Goal: Information Seeking & Learning: Learn about a topic

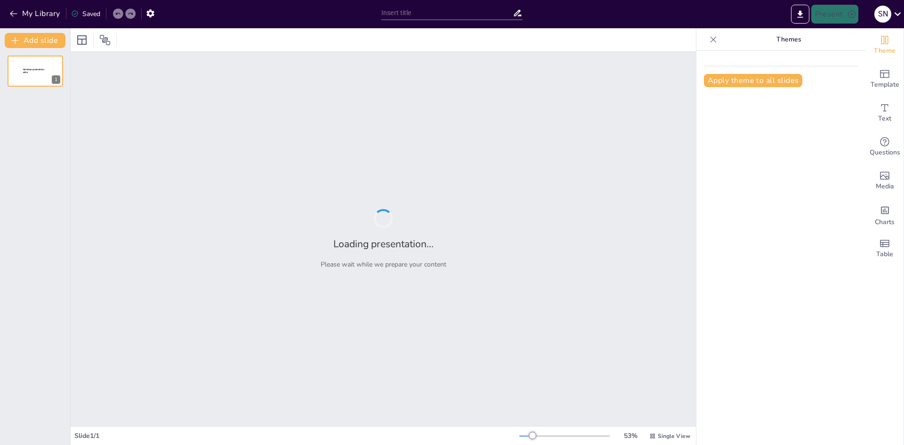
type input "Brandveiligheid: Wie Blijft Kalm en Wie Gaat in de [GEOGRAPHIC_DATA]?"
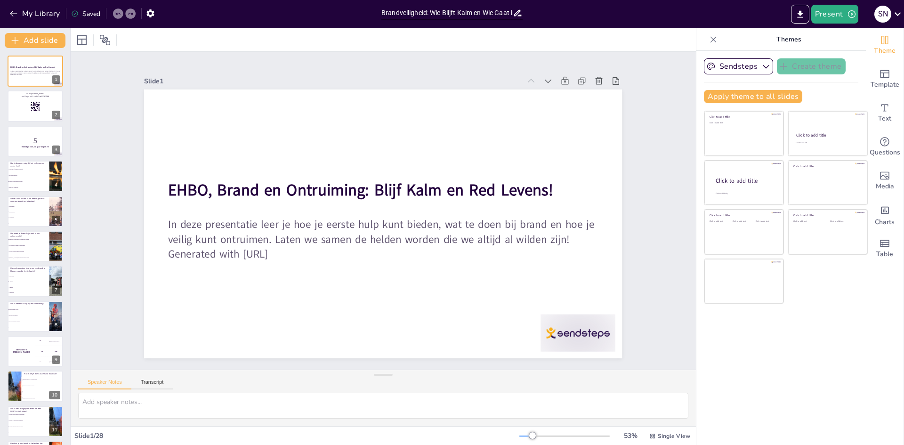
checkbox input "true"
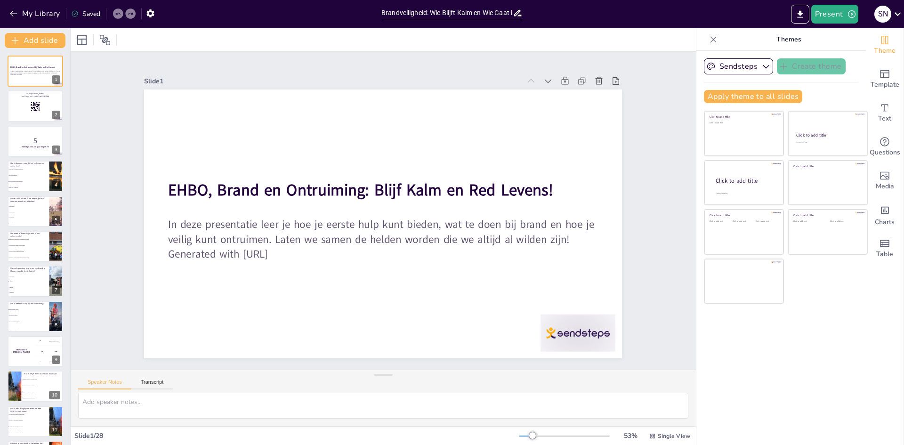
checkbox input "true"
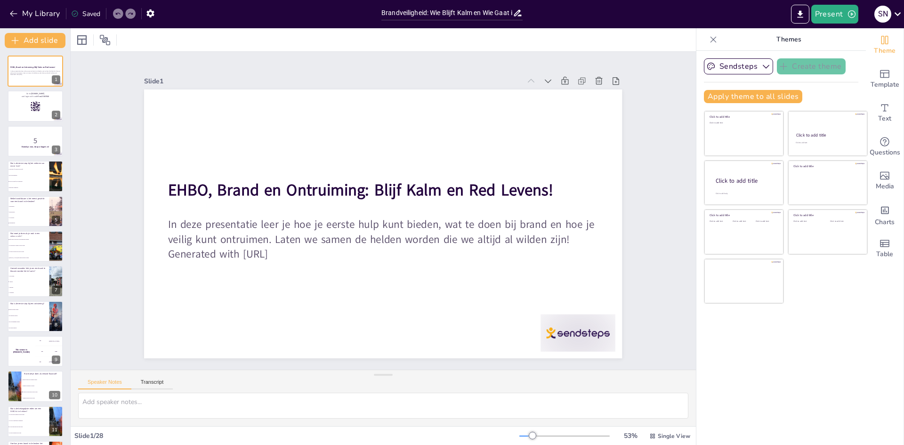
checkbox input "true"
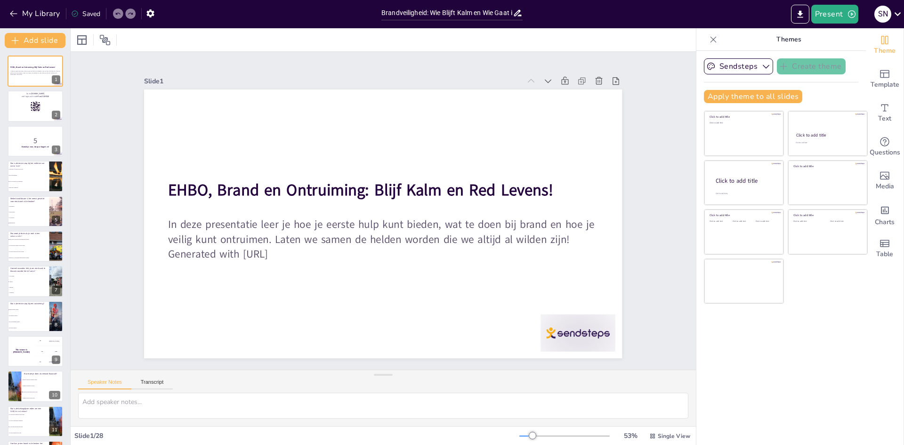
checkbox input "true"
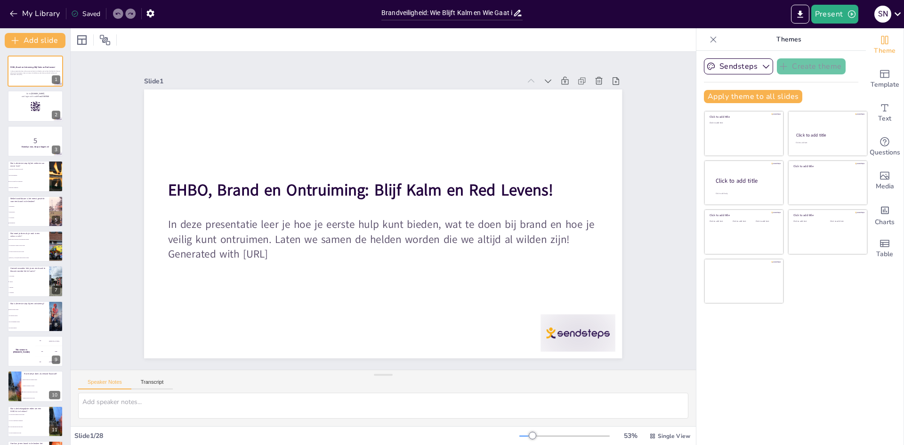
checkbox input "true"
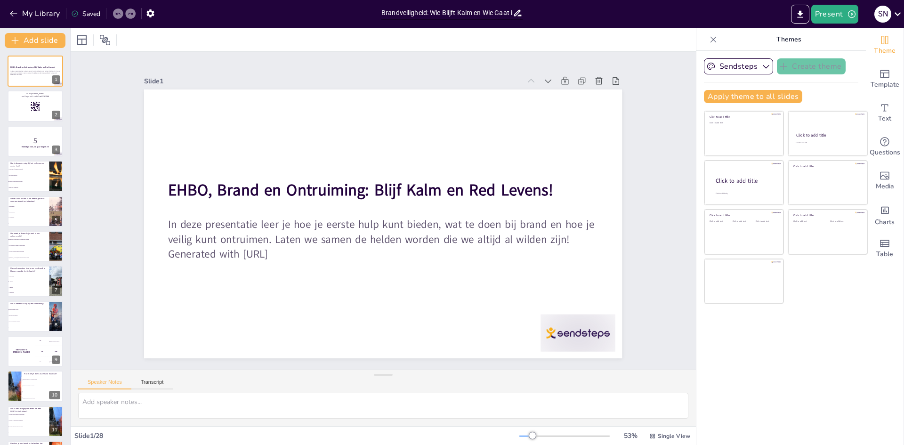
checkbox input "true"
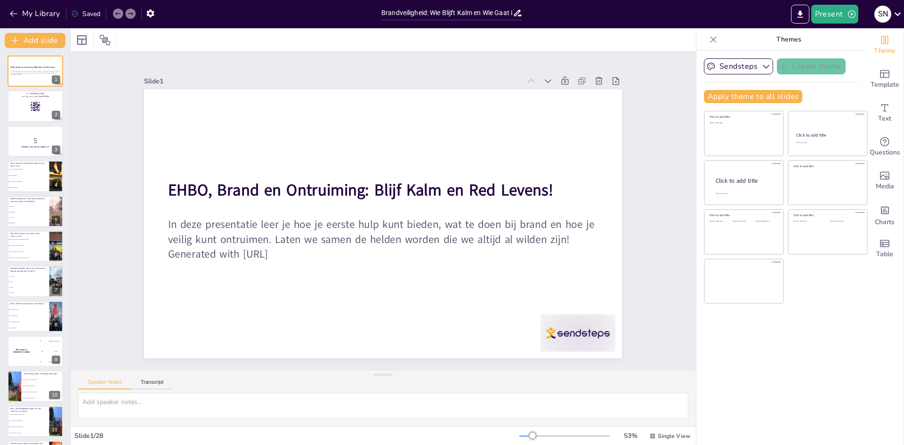
checkbox input "true"
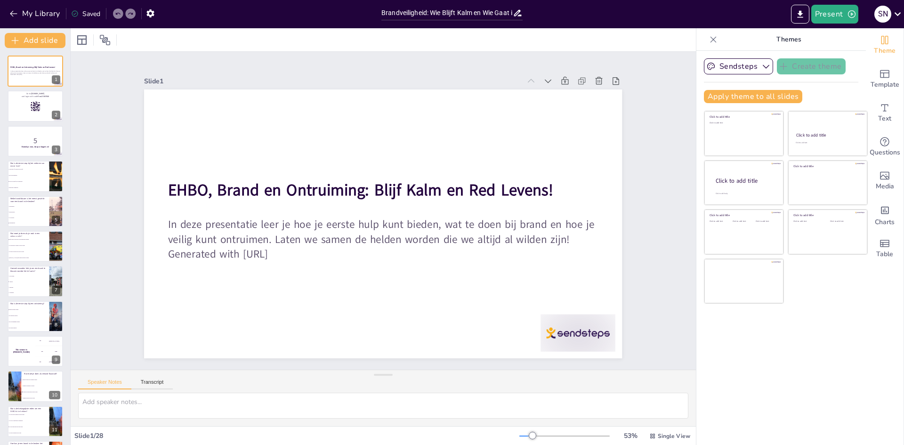
checkbox input "true"
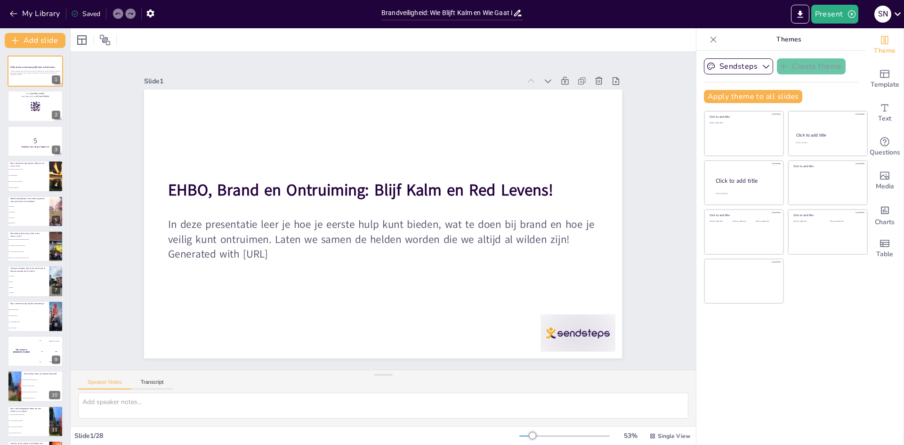
checkbox input "true"
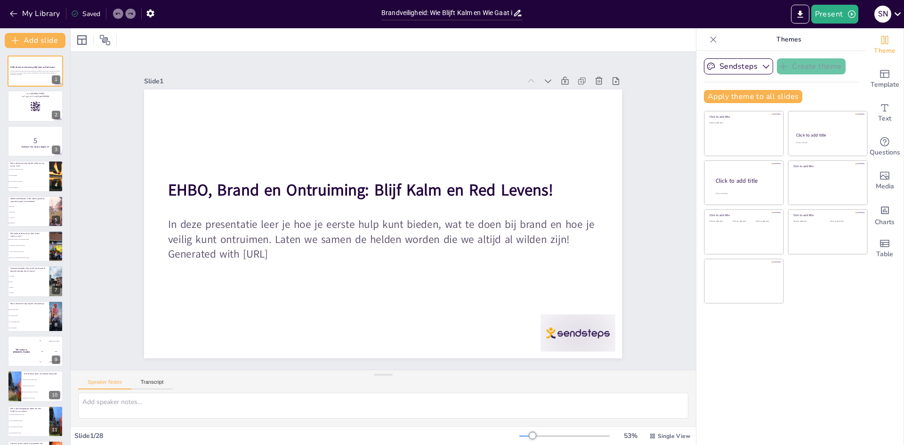
checkbox input "true"
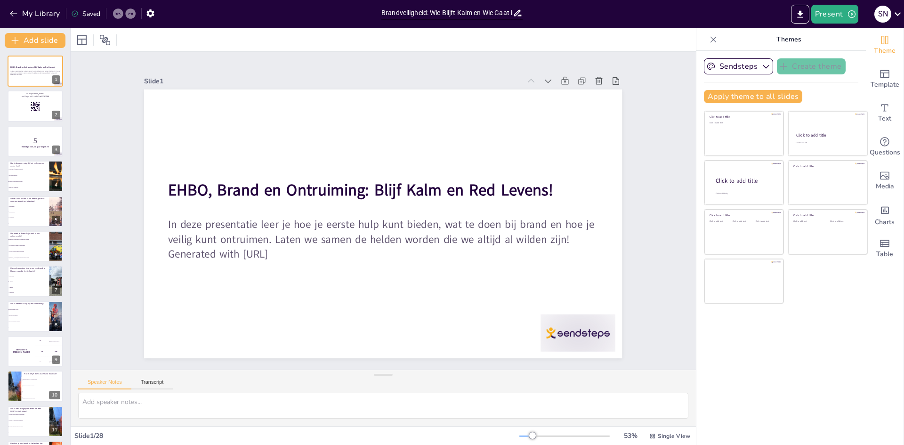
checkbox input "true"
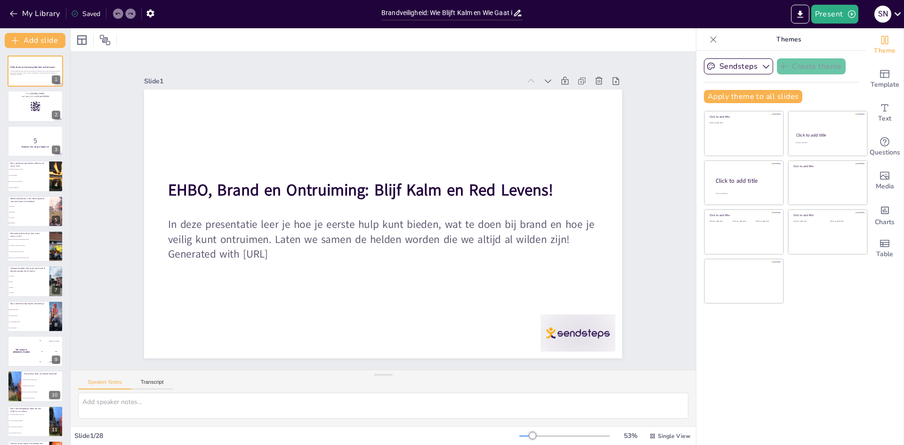
checkbox input "true"
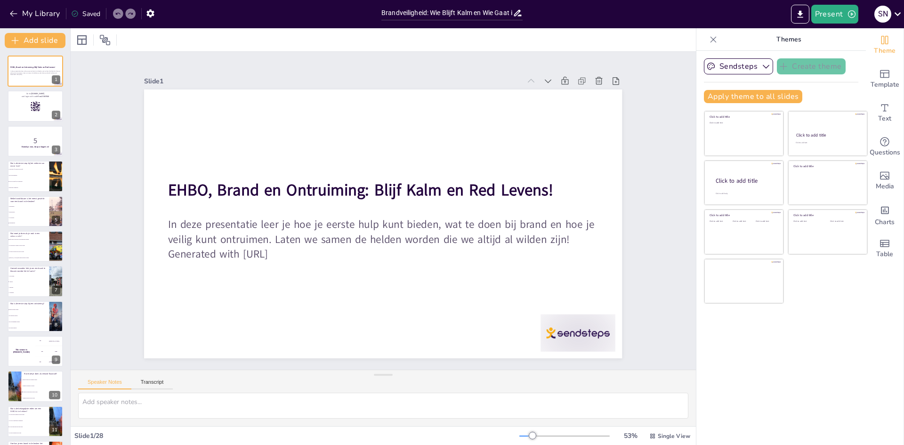
checkbox input "true"
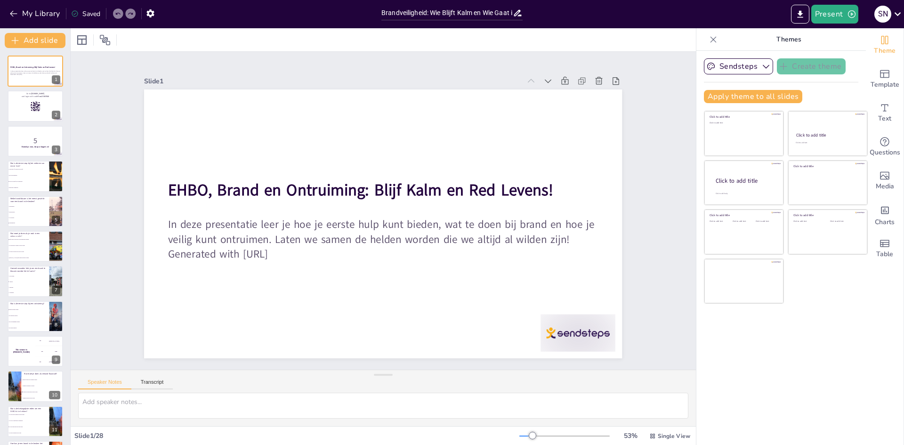
checkbox input "true"
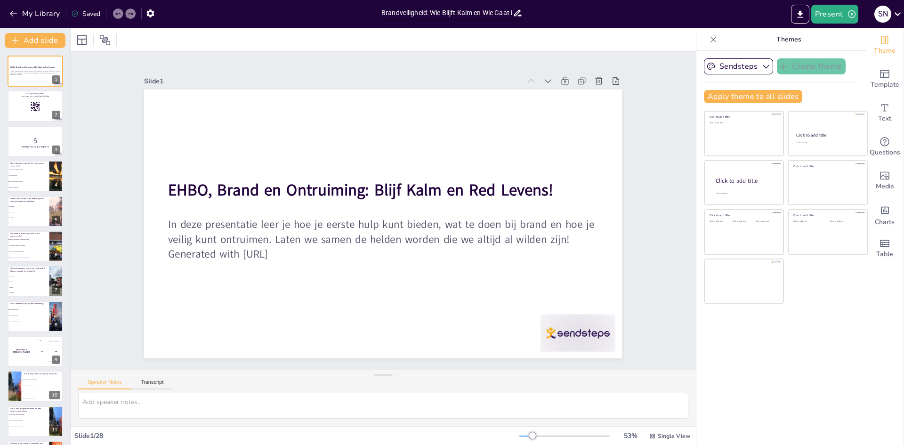
checkbox input "true"
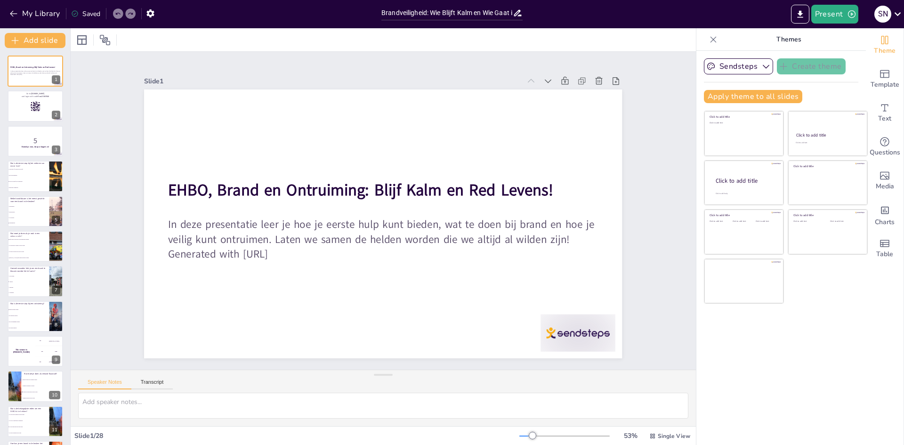
checkbox input "true"
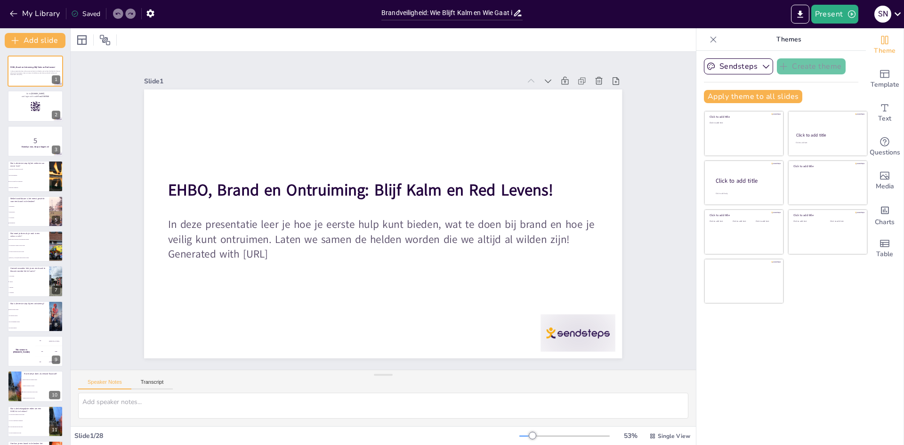
checkbox input "true"
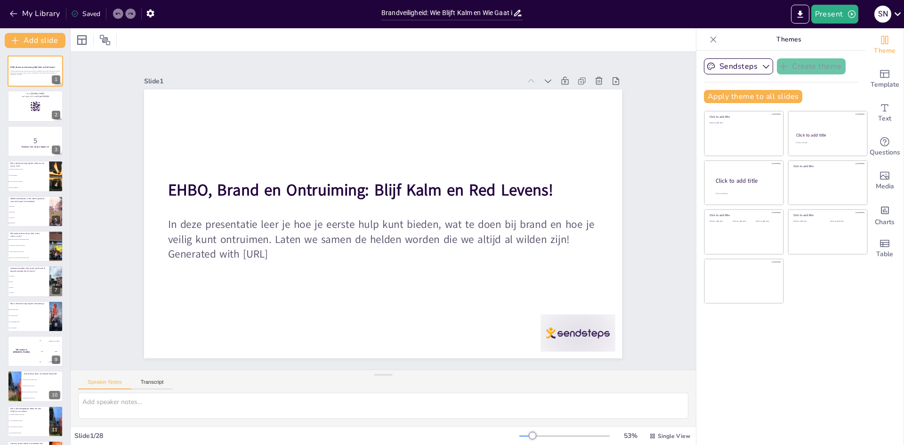
checkbox input "true"
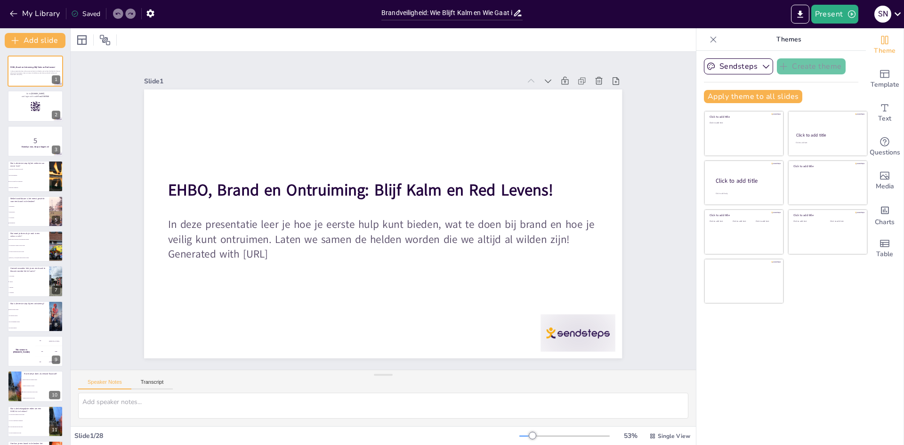
checkbox input "true"
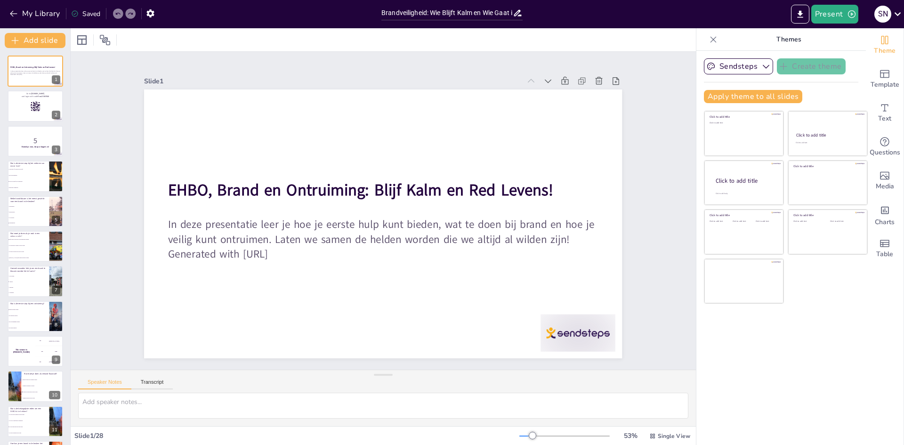
checkbox input "true"
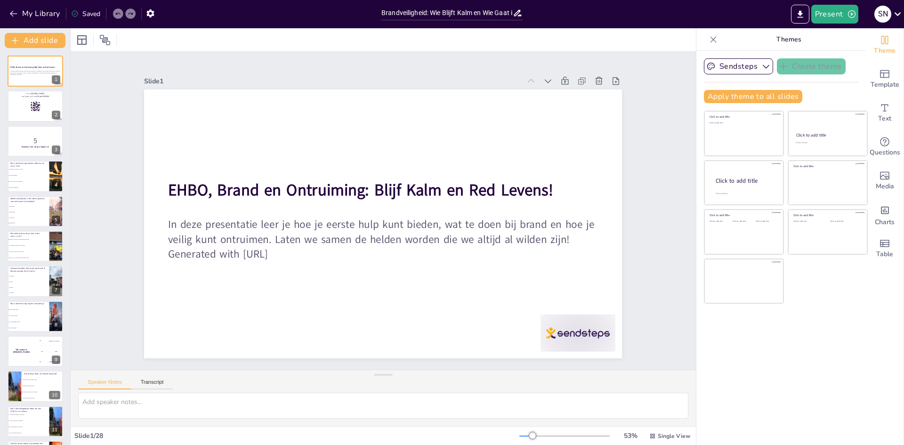
checkbox input "true"
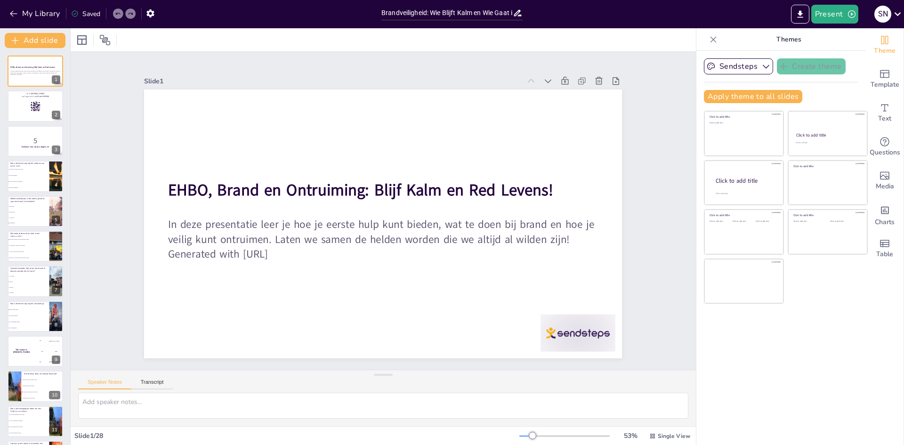
checkbox input "true"
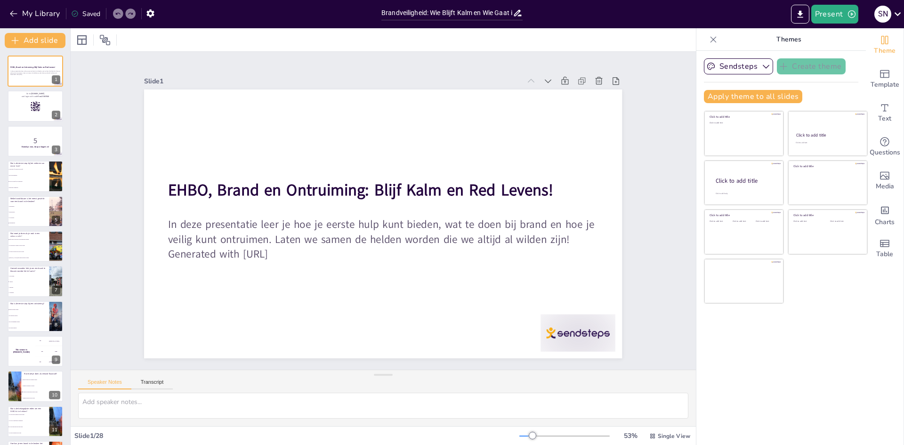
checkbox input "true"
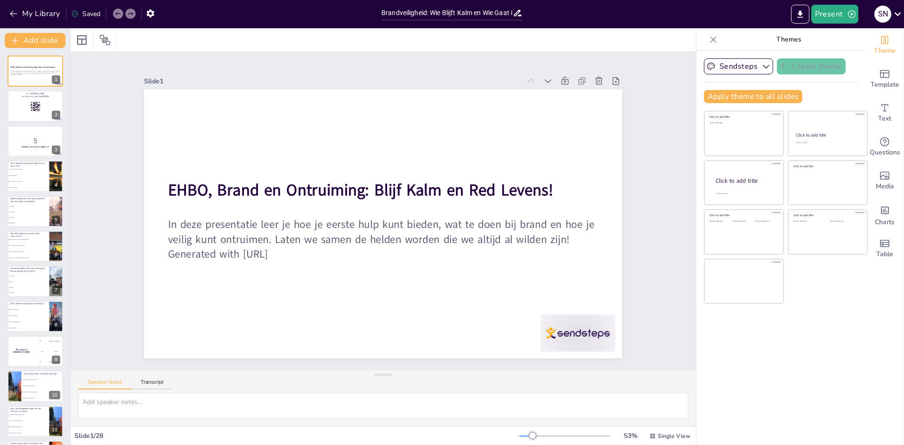
checkbox input "true"
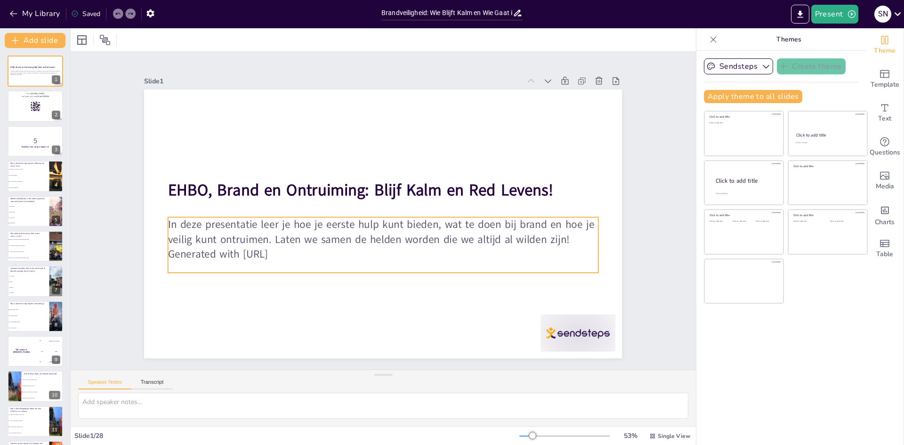
checkbox input "true"
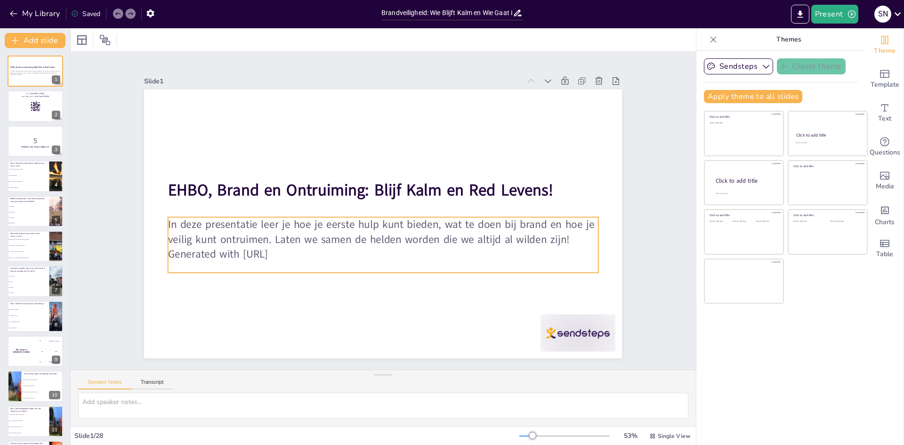
checkbox input "true"
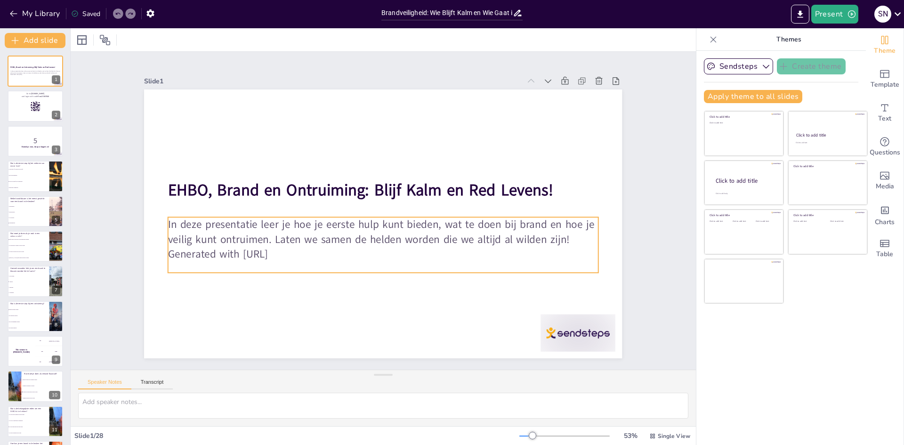
checkbox input "true"
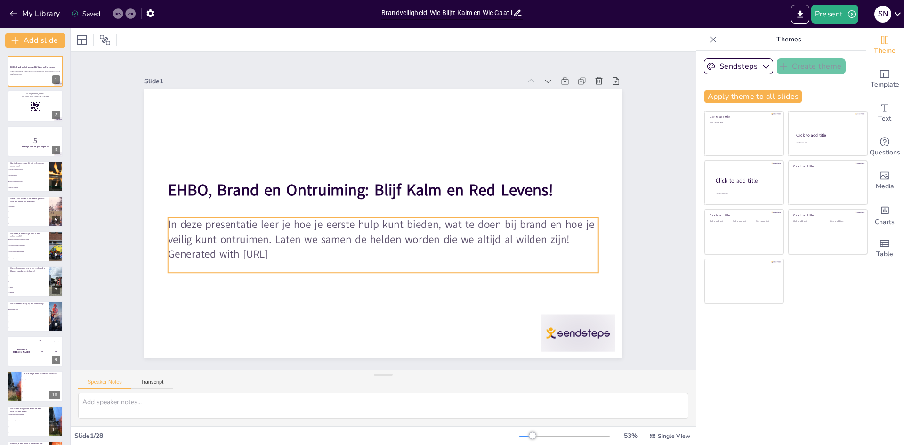
checkbox input "true"
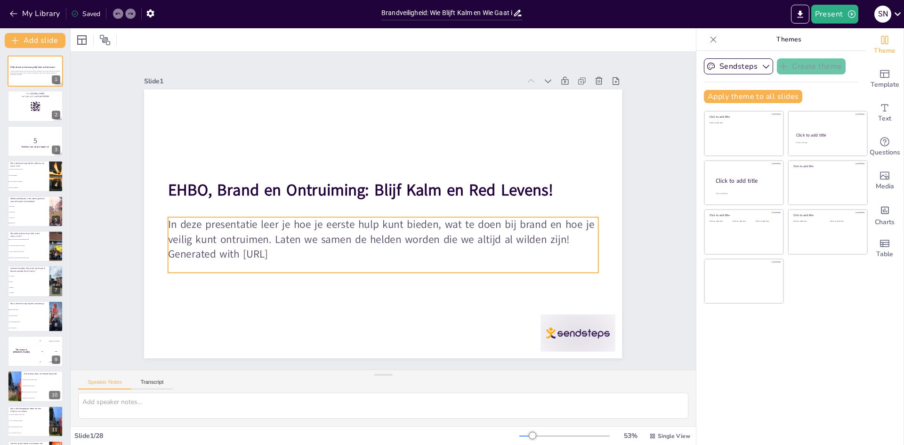
checkbox input "true"
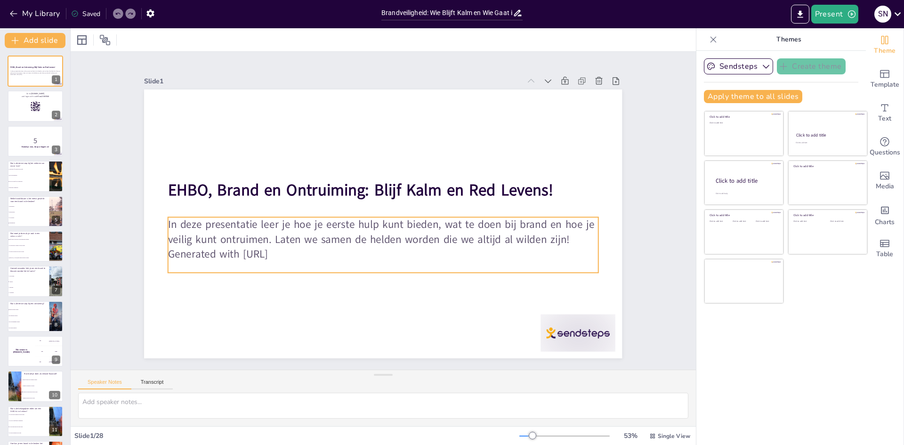
checkbox input "true"
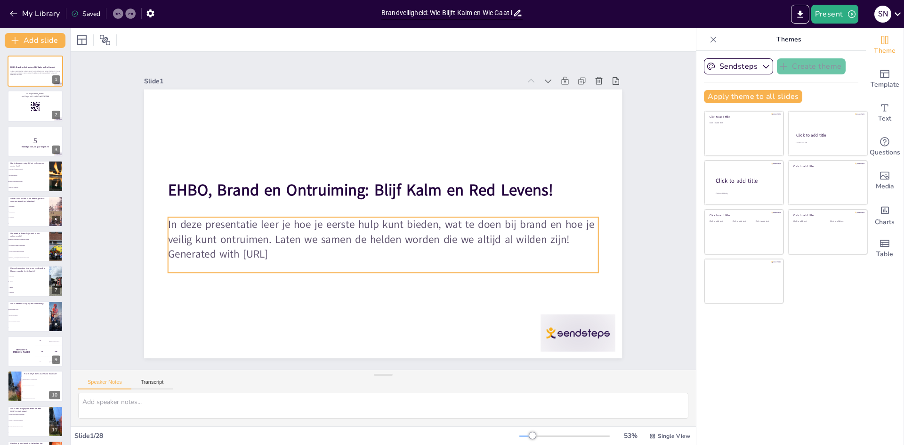
checkbox input "true"
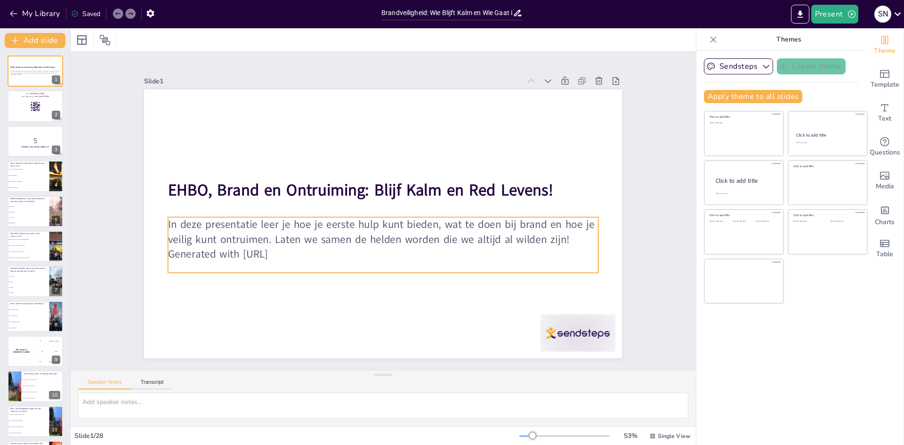
checkbox input "true"
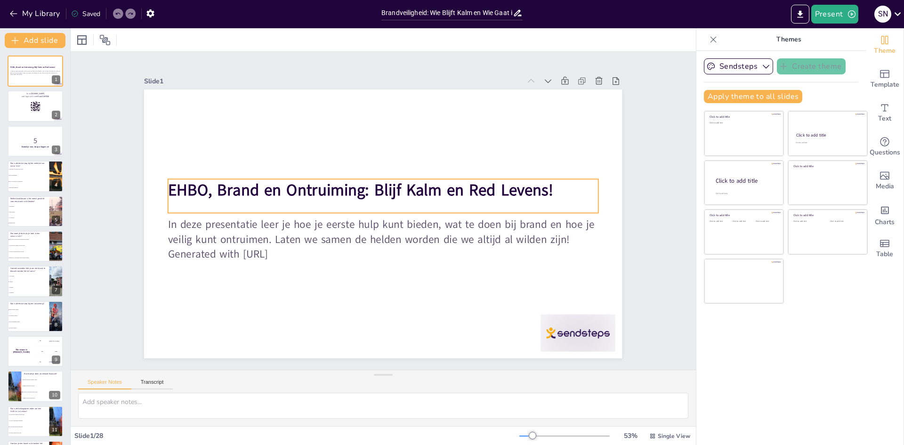
checkbox input "true"
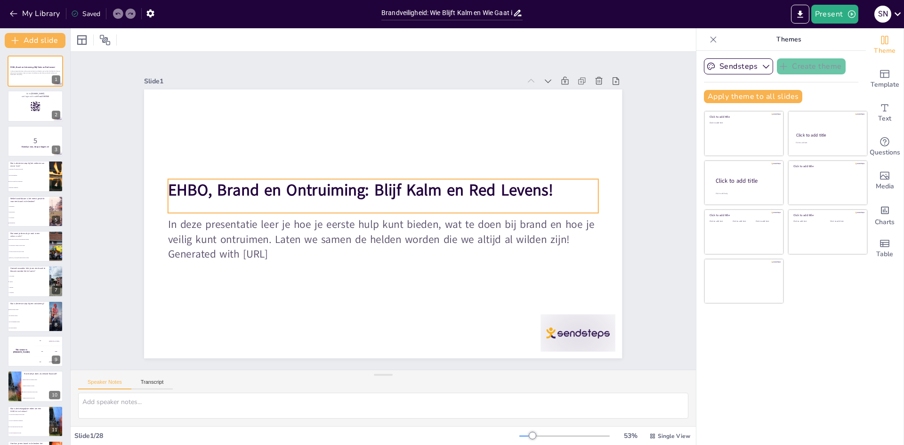
checkbox input "true"
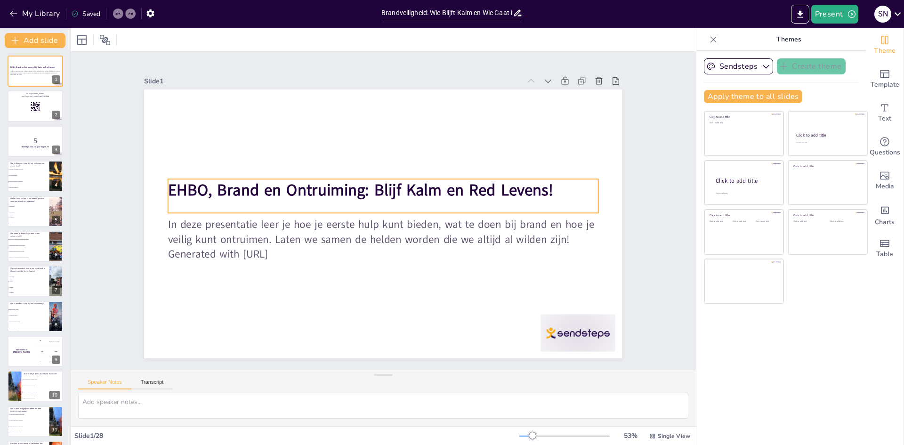
checkbox input "true"
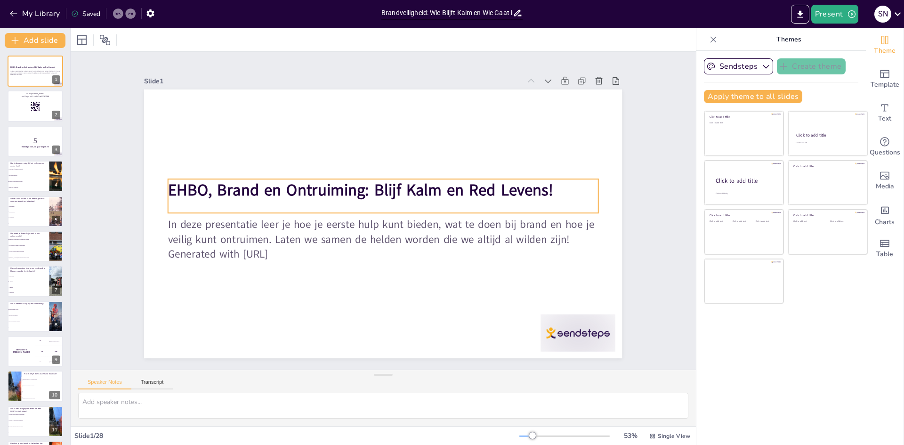
checkbox input "true"
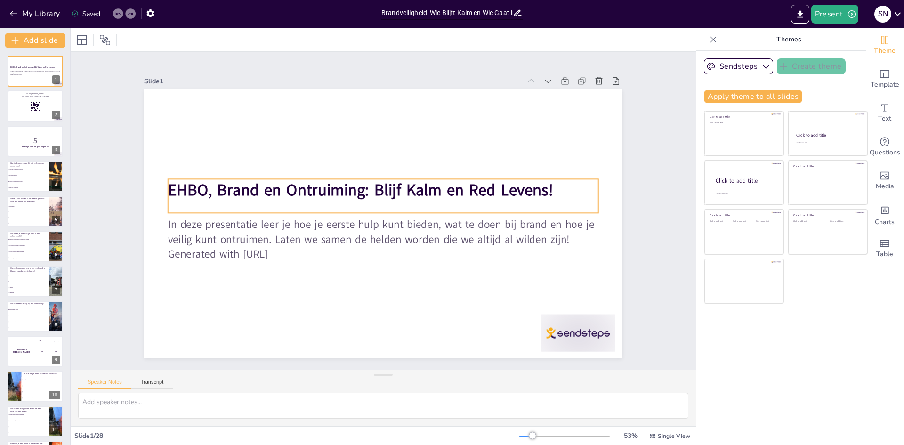
checkbox input "true"
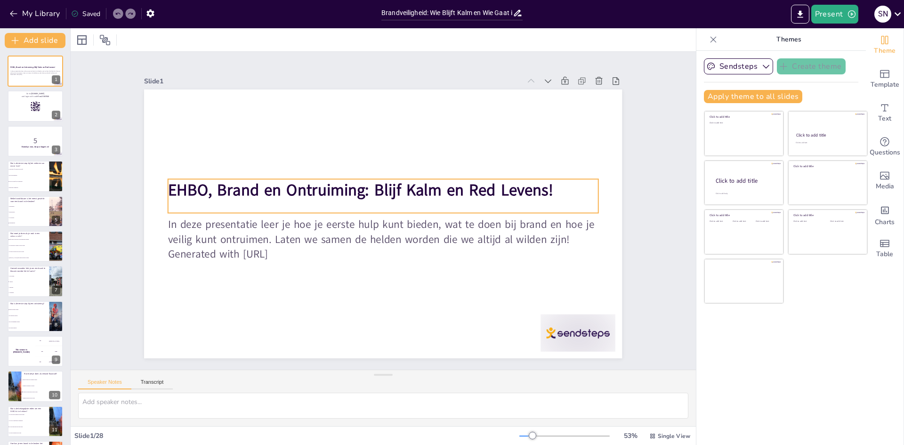
checkbox input "true"
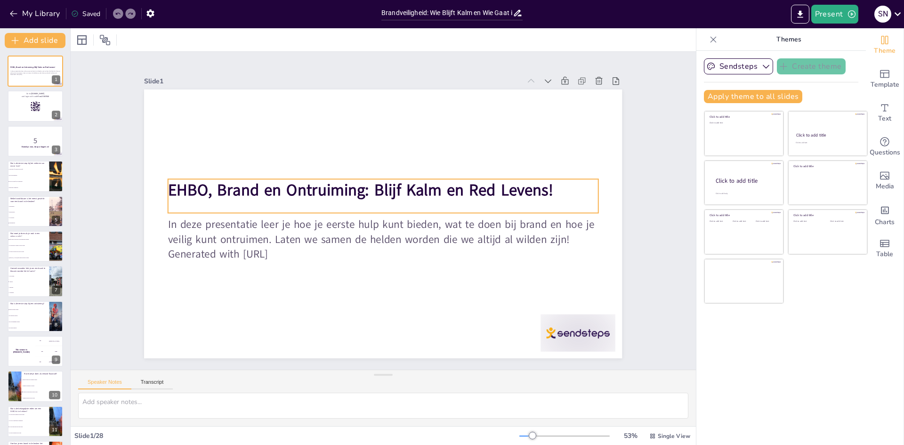
checkbox input "true"
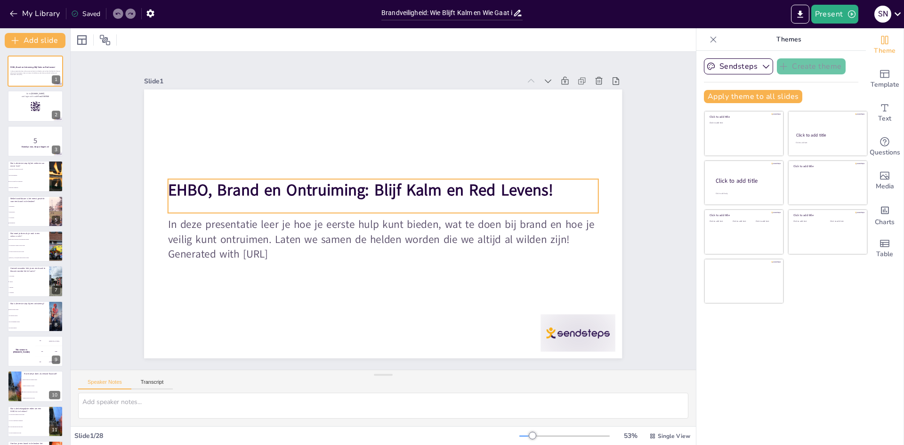
checkbox input "true"
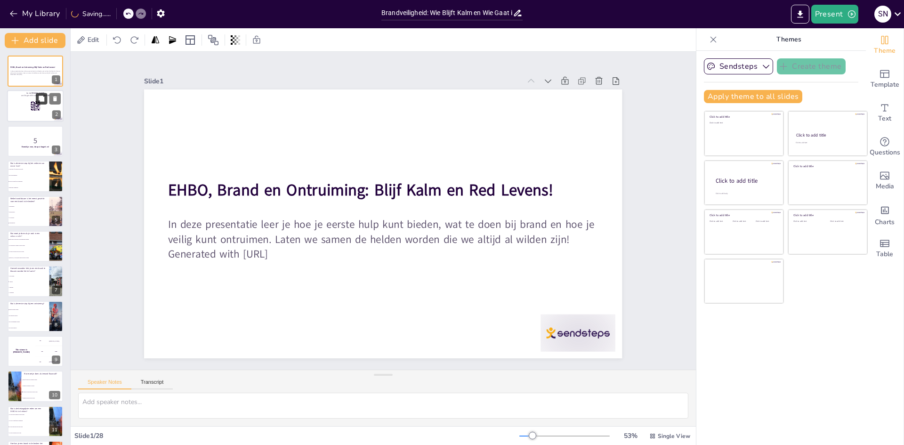
click at [38, 100] on icon at bounding box center [41, 99] width 7 height 7
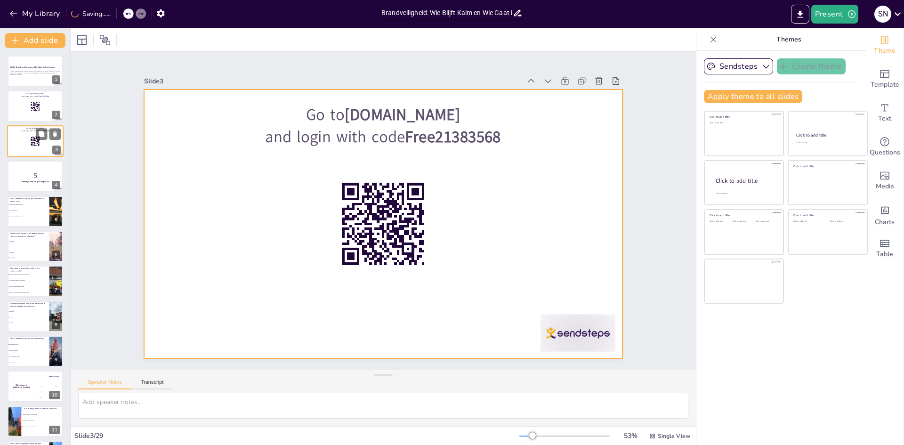
click at [35, 135] on div at bounding box center [35, 141] width 56 height 32
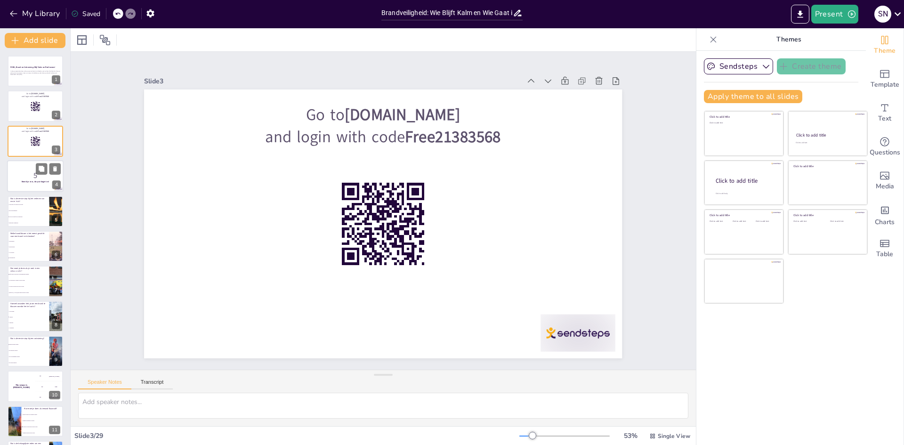
click at [34, 173] on p "5" at bounding box center [35, 175] width 51 height 10
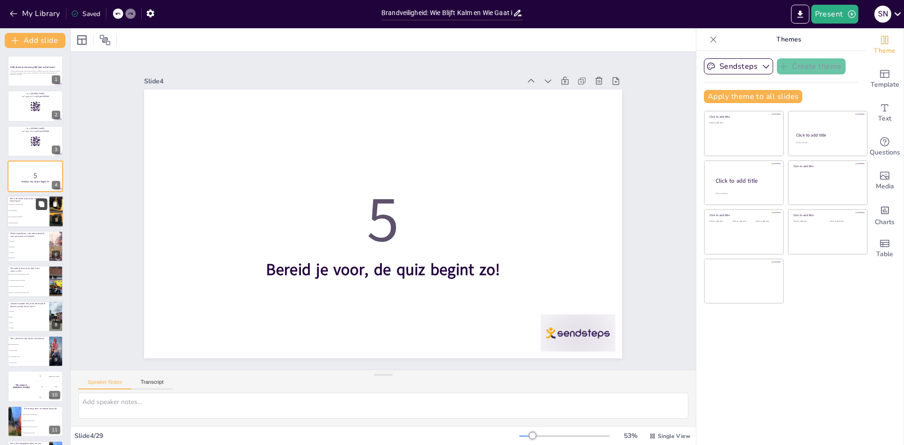
click at [38, 205] on icon at bounding box center [41, 204] width 7 height 7
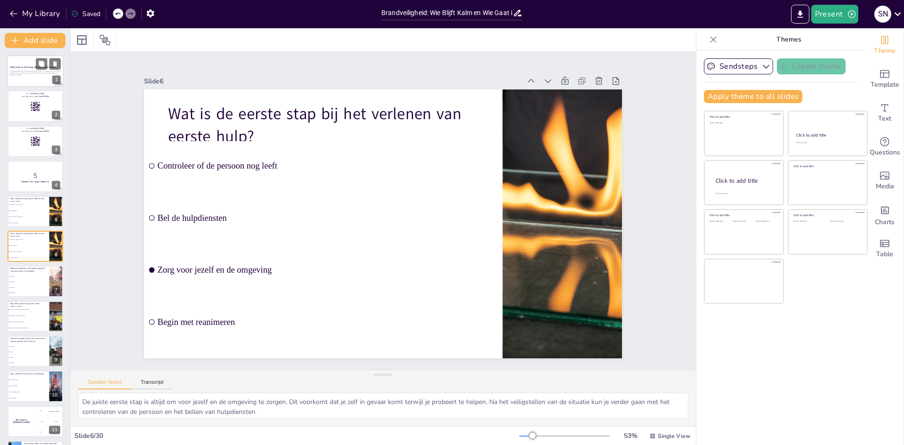
click at [32, 80] on div at bounding box center [35, 71] width 56 height 32
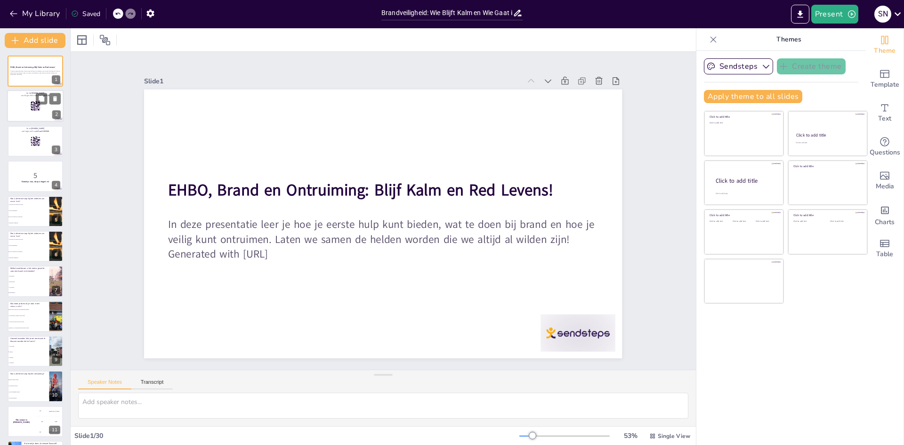
click at [48, 111] on div at bounding box center [35, 106] width 56 height 32
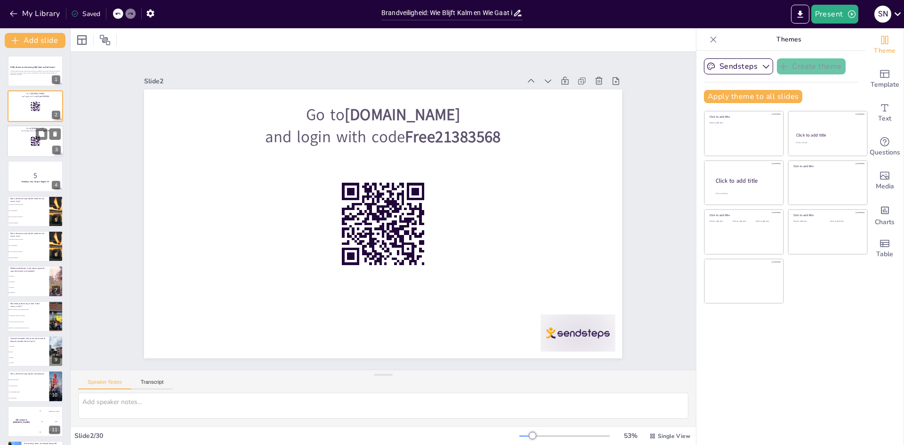
click at [33, 136] on div at bounding box center [35, 141] width 56 height 32
click at [46, 177] on p "5" at bounding box center [35, 175] width 51 height 10
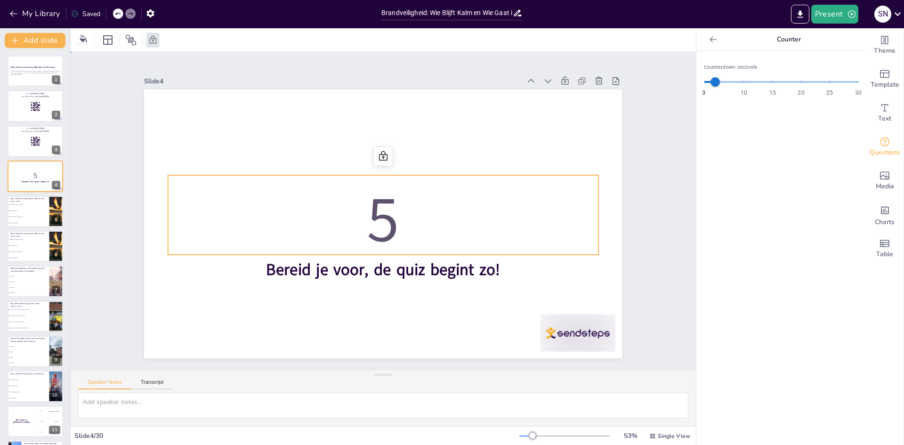
click at [343, 194] on p "5" at bounding box center [383, 219] width 430 height 89
click at [816, 14] on button "Present" at bounding box center [834, 14] width 47 height 19
click at [821, 59] on li "Play presentation" at bounding box center [849, 57] width 74 height 15
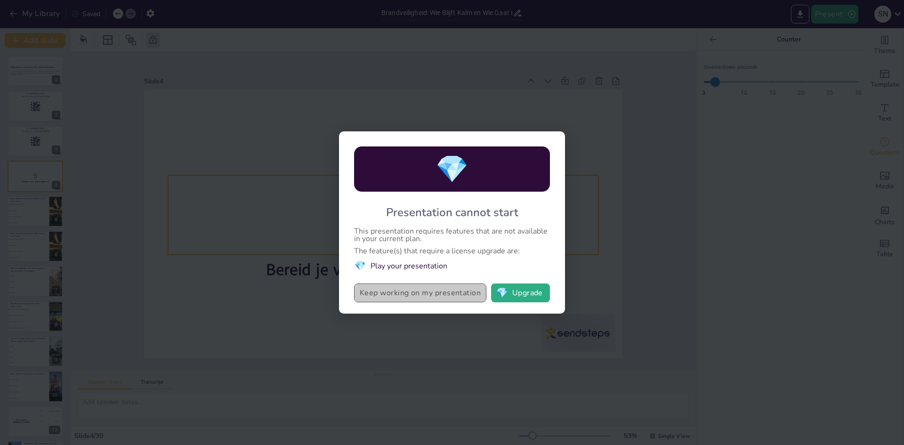
click at [443, 296] on button "Keep working on my presentation" at bounding box center [420, 292] width 132 height 19
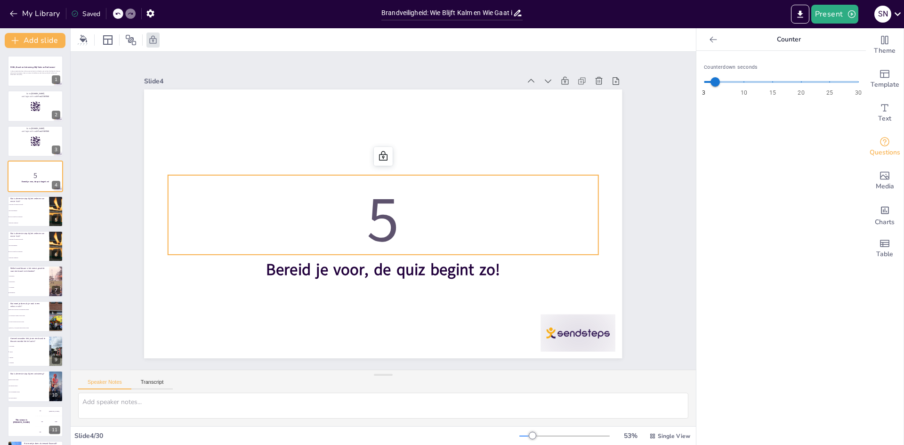
click at [570, 211] on p "5" at bounding box center [382, 219] width 437 height 134
click at [32, 209] on li "Bel de hulpdiensten" at bounding box center [28, 211] width 42 height 6
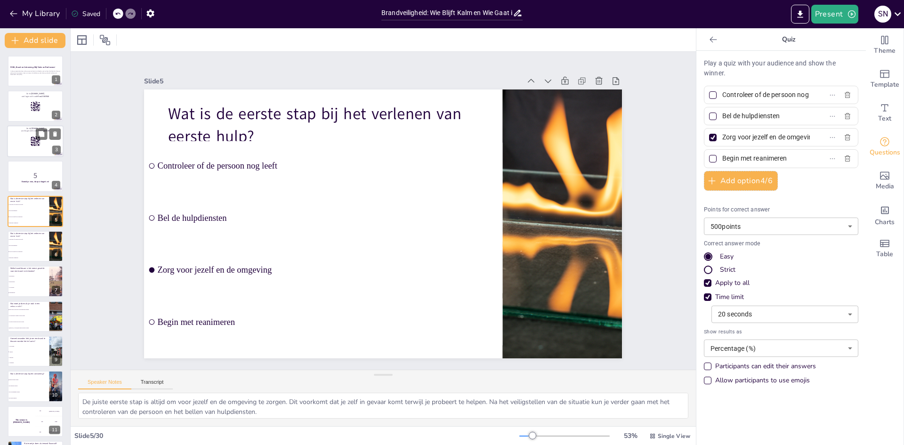
click at [27, 153] on div at bounding box center [35, 141] width 56 height 32
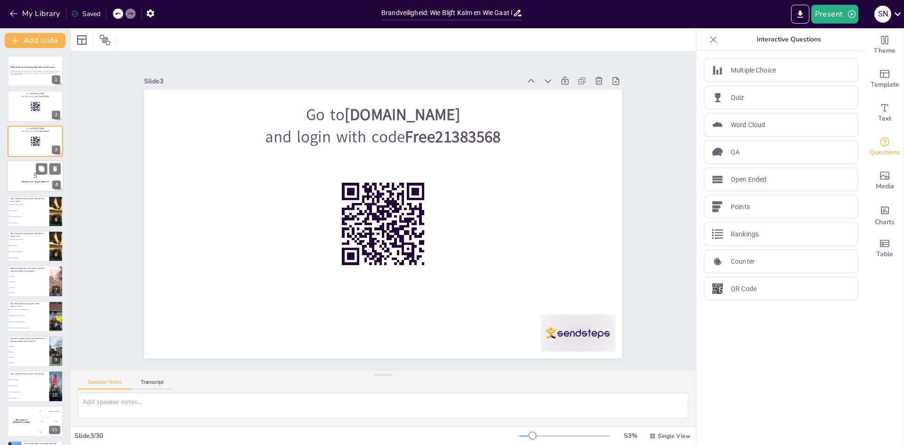
click at [39, 178] on p "5" at bounding box center [35, 175] width 51 height 10
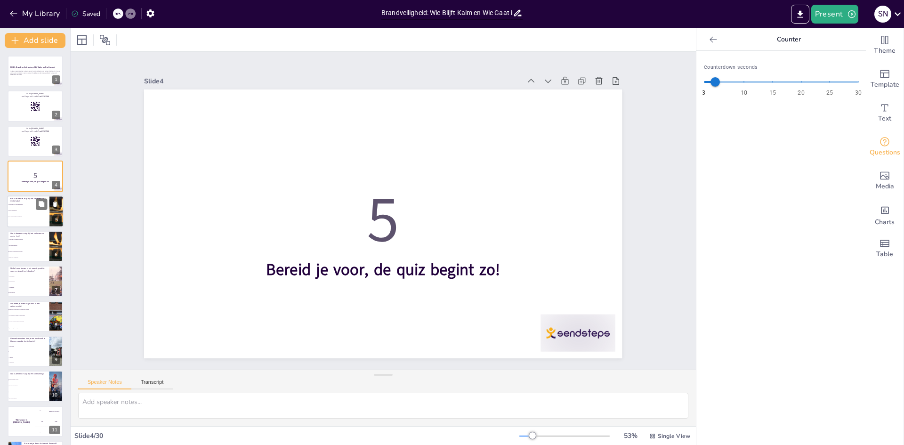
click at [21, 217] on li "Zorg voor jezelf en de omgeving" at bounding box center [28, 217] width 42 height 6
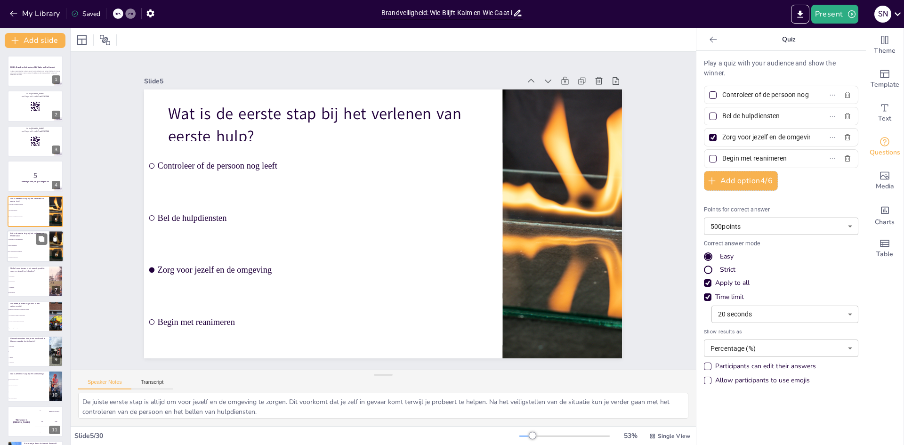
click at [28, 254] on li "Zorg voor jezelf en de omgeving" at bounding box center [28, 252] width 42 height 6
click at [10, 209] on li "Bel de hulpdiensten" at bounding box center [28, 211] width 42 height 6
click at [32, 247] on li "Bel de hulpdiensten" at bounding box center [28, 245] width 42 height 6
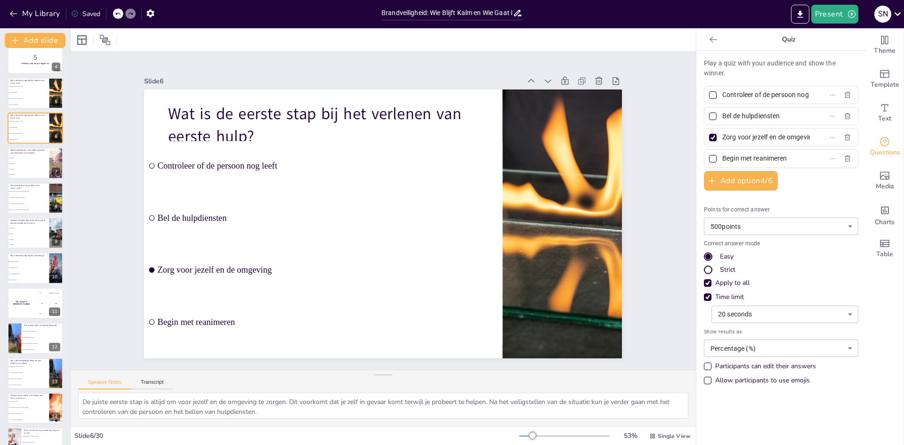
scroll to position [141, 0]
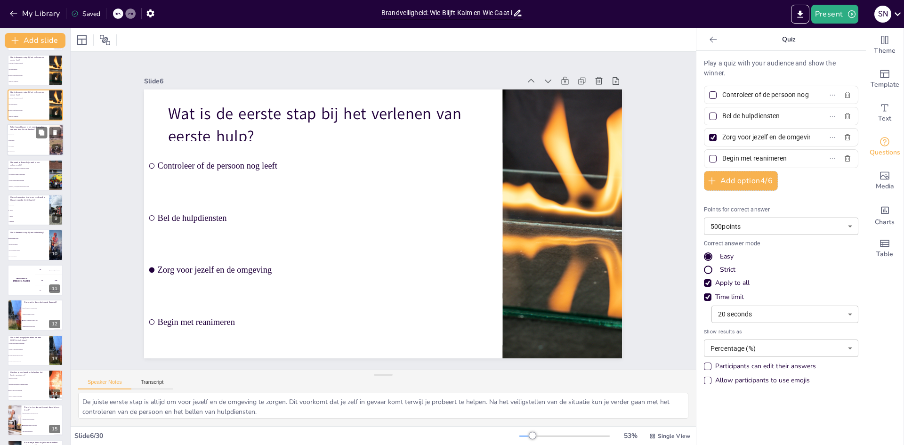
click at [26, 136] on li "Waterblusser" at bounding box center [28, 135] width 42 height 6
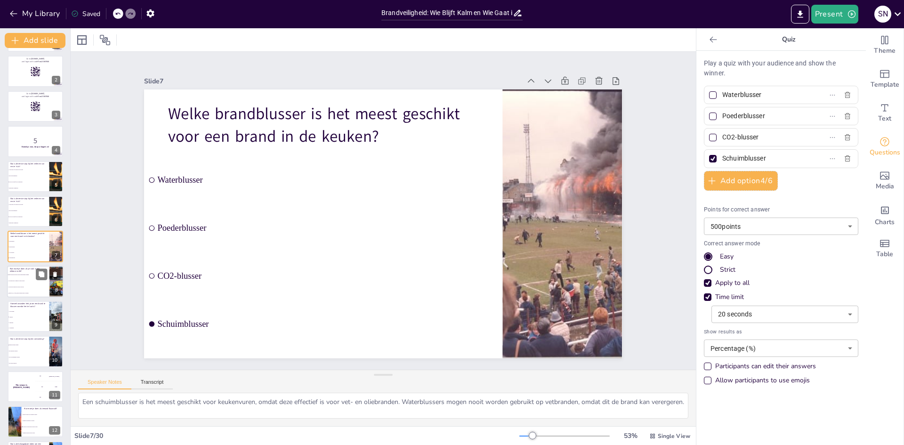
click at [34, 286] on li "Ga naar het balkon en wacht op hulp" at bounding box center [28, 287] width 42 height 6
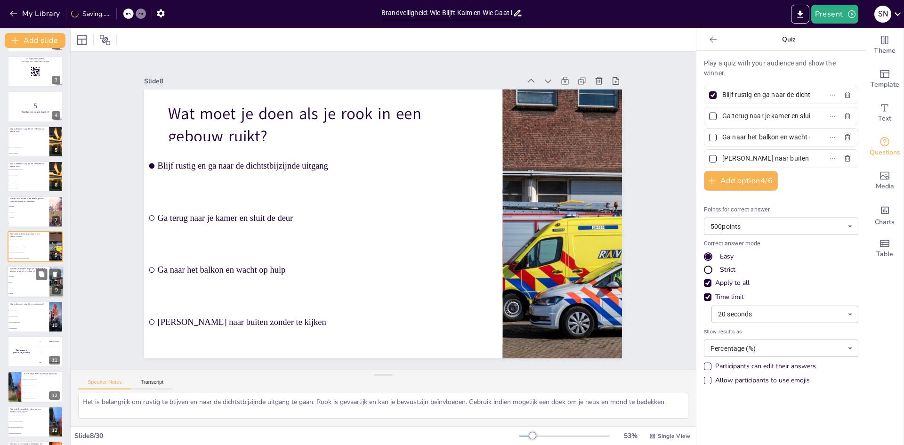
click at [34, 289] on li "5 minuten" at bounding box center [28, 288] width 42 height 6
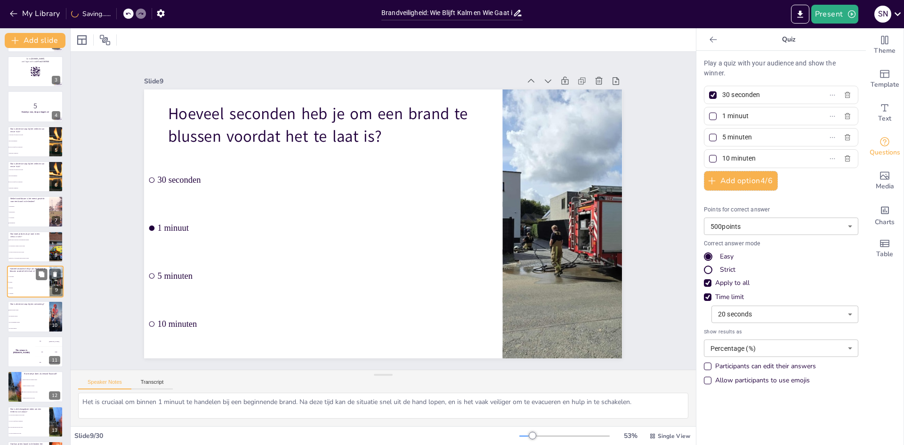
scroll to position [105, 0]
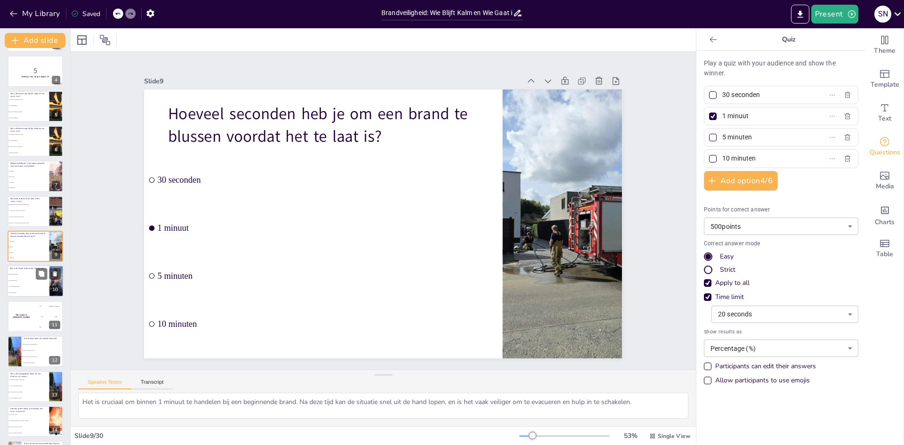
click at [39, 293] on li "De lichten uitdoen" at bounding box center [28, 293] width 42 height 6
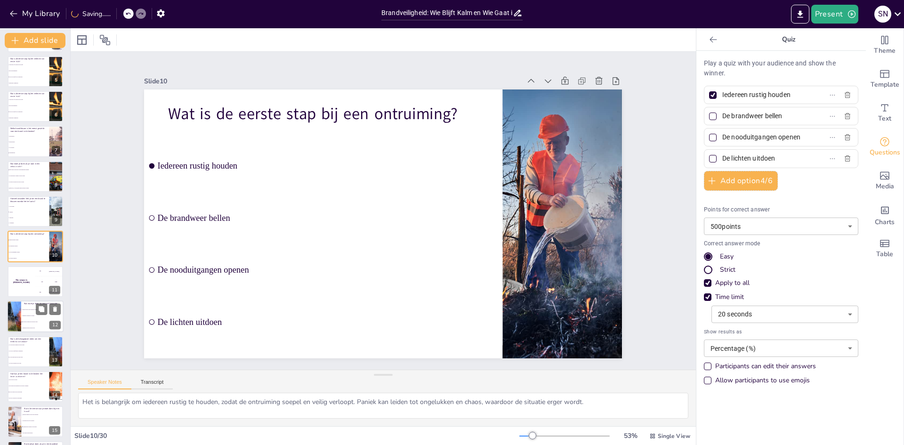
click at [39, 324] on li "Zorg dat de persoon ligt en bel hulp" at bounding box center [42, 322] width 42 height 6
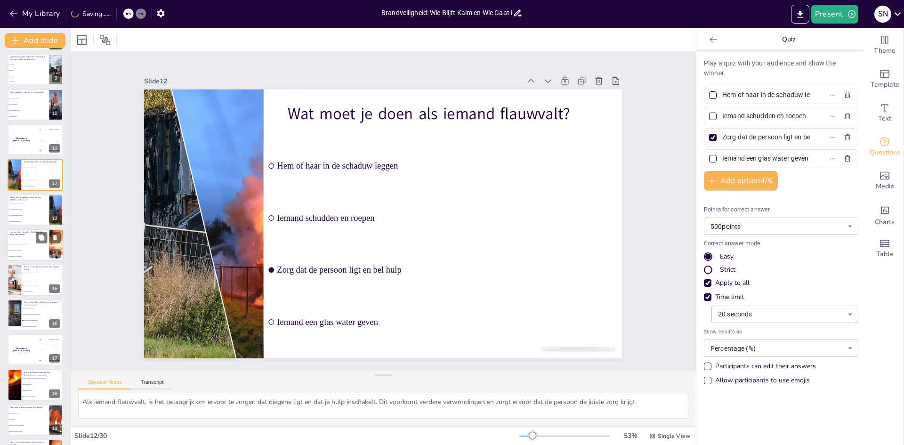
scroll to position [304, 0]
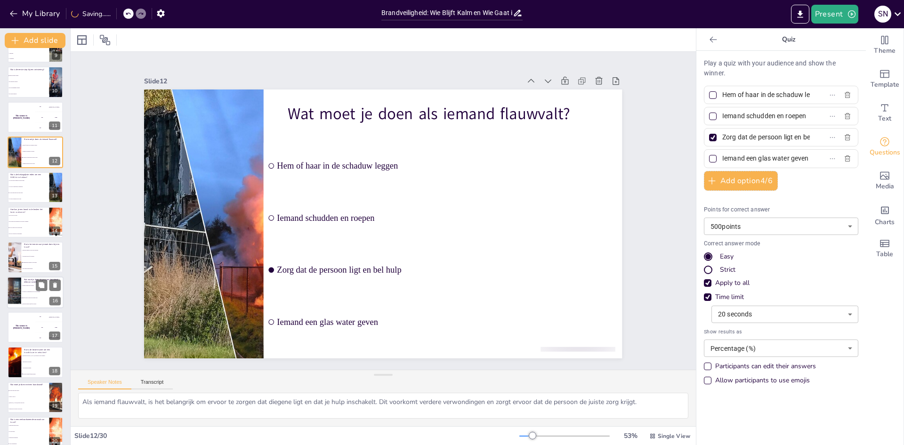
click at [35, 290] on li "Probeer te ontsnappen via de nooduitgang" at bounding box center [42, 292] width 42 height 6
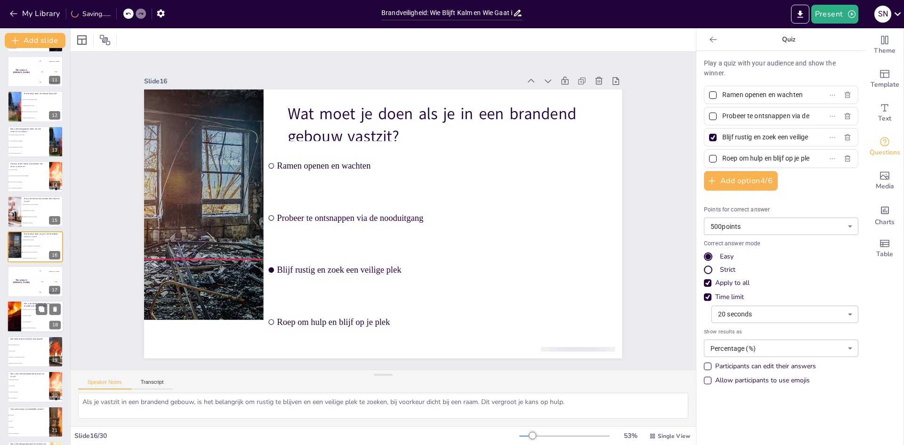
click at [28, 320] on li "Van dichtbij spuiten" at bounding box center [42, 322] width 42 height 6
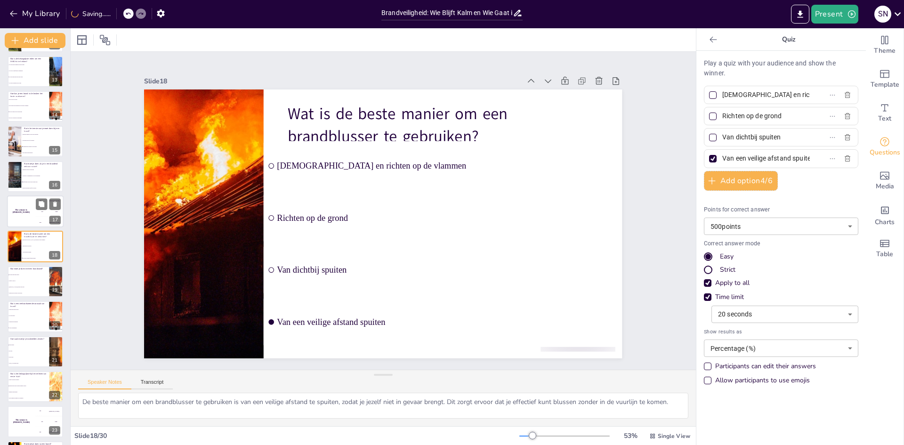
click at [14, 219] on div "The winner is [PERSON_NAME]" at bounding box center [21, 211] width 28 height 32
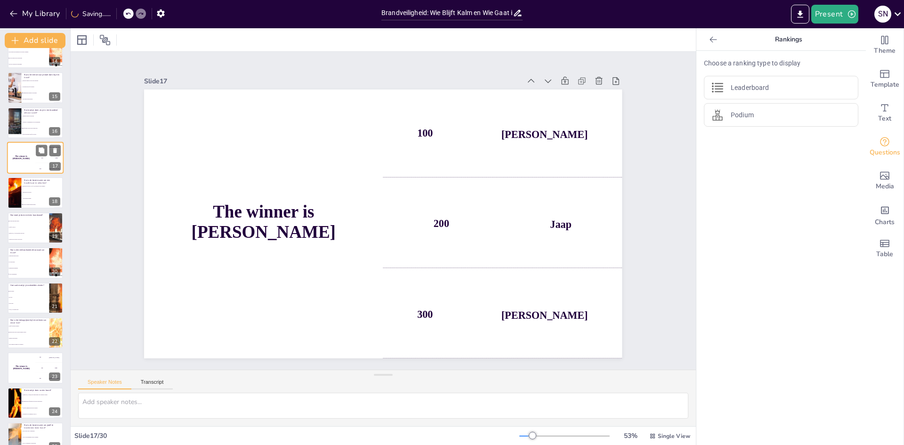
scroll to position [479, 0]
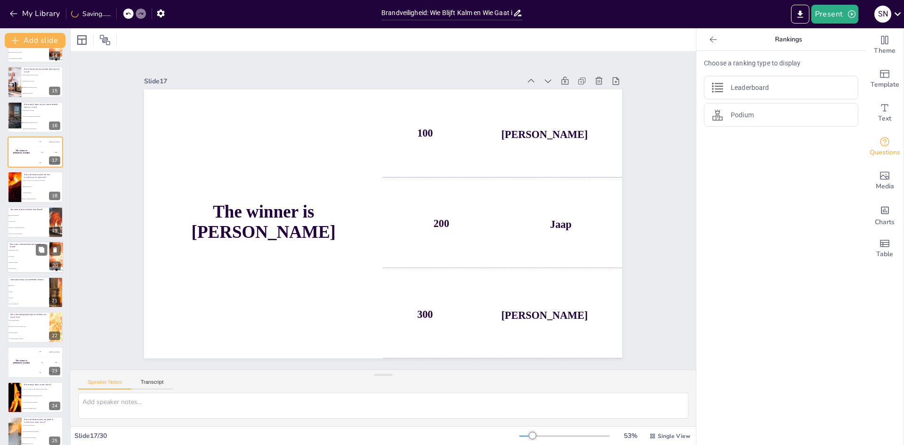
click at [32, 254] on li "Te veel koken" at bounding box center [28, 257] width 42 height 6
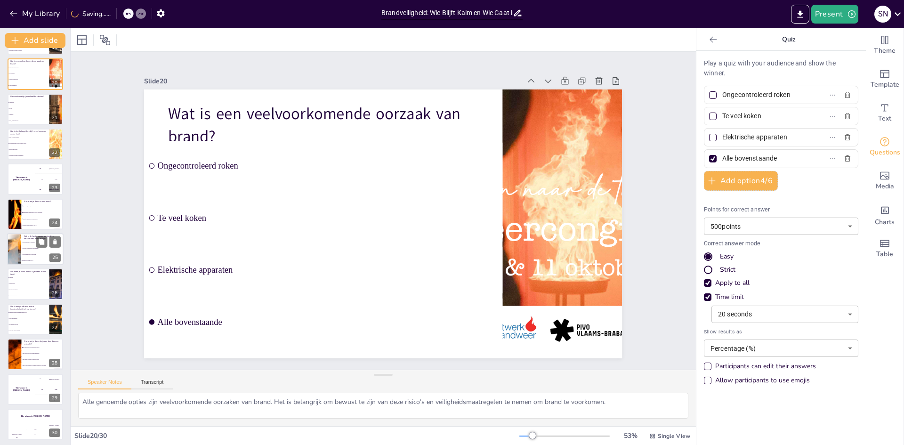
scroll to position [665, 0]
